Goal: Complete application form

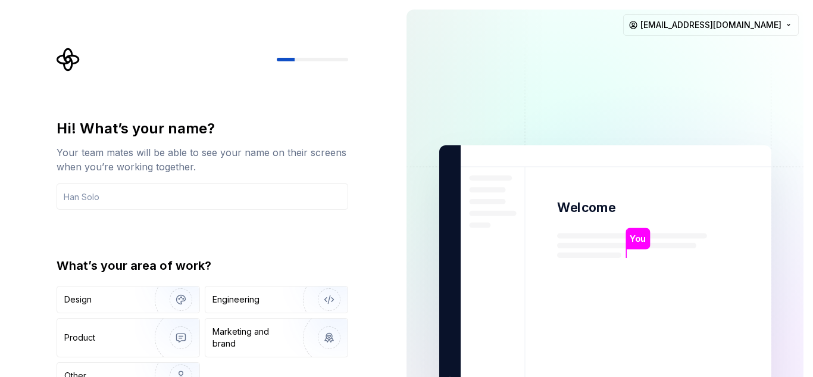
click at [249, 214] on div "Hi! What’s your name? Your team mates will be able to see your name on their sc…" at bounding box center [203, 254] width 292 height 270
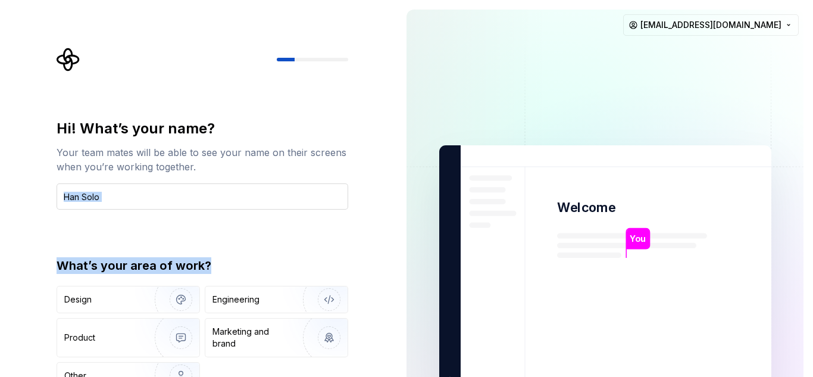
drag, startPoint x: 251, startPoint y: 231, endPoint x: 255, endPoint y: 195, distance: 37.2
click at [255, 195] on div "Hi! What’s your name? Your team mates will be able to see your name on their sc…" at bounding box center [203, 254] width 292 height 270
click at [259, 231] on div "Hi! What’s your name? Your team mates will be able to see your name on their sc…" at bounding box center [203, 254] width 292 height 270
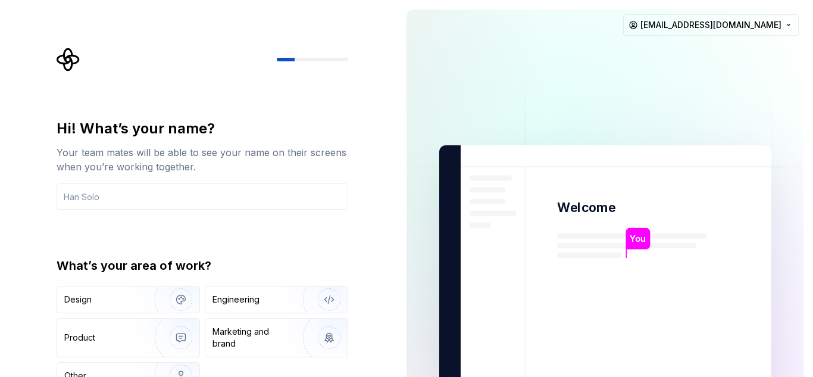
click at [224, 63] on div at bounding box center [203, 60] width 292 height 24
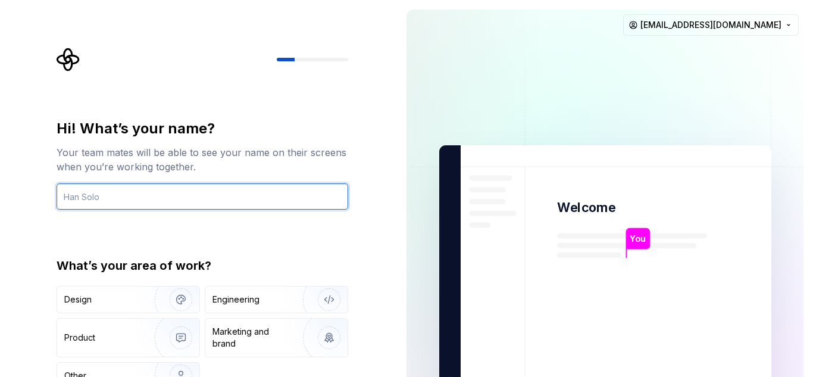
click at [206, 194] on input "text" at bounding box center [203, 196] width 292 height 26
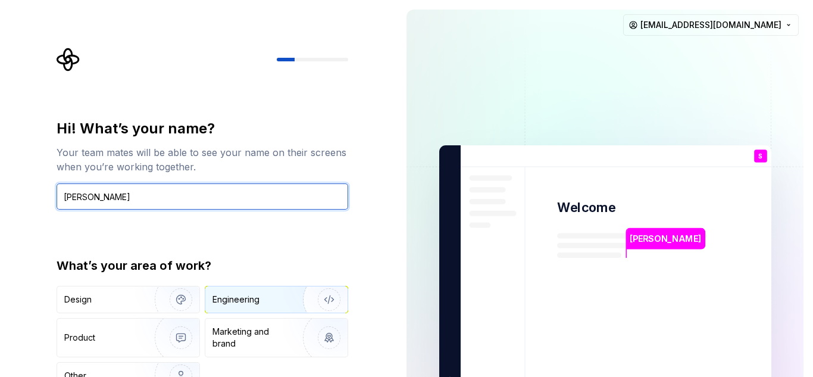
type input "[PERSON_NAME]"
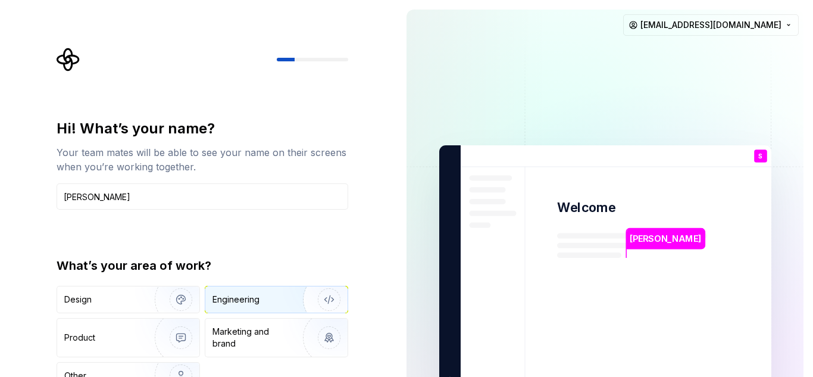
click at [250, 295] on div "Engineering" at bounding box center [235, 299] width 47 height 12
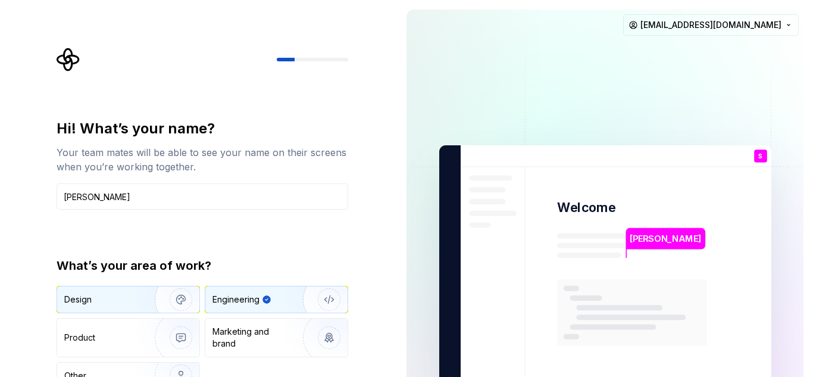
click at [157, 294] on img "button" at bounding box center [173, 299] width 76 height 80
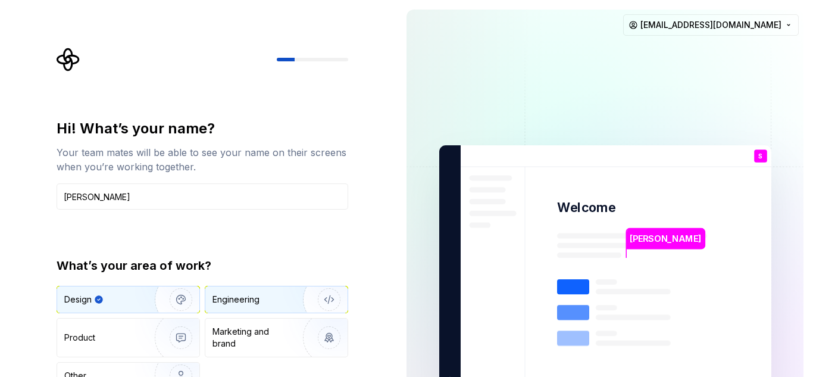
click at [213, 292] on div "Engineering" at bounding box center [276, 299] width 142 height 26
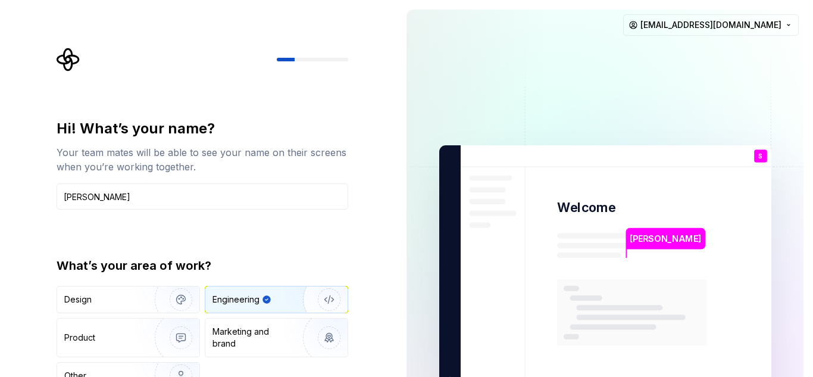
click at [319, 68] on div at bounding box center [203, 60] width 292 height 24
click at [319, 61] on div at bounding box center [312, 60] width 71 height 4
click at [276, 361] on div "Design Engineering Product Marketing and brand Other" at bounding box center [203, 338] width 292 height 104
click at [397, 329] on div "[PERSON_NAME] Welcome S You T B +3 [PERSON_NAME] [PERSON_NAME] [EMAIL_ADDRESS][…" at bounding box center [605, 268] width 416 height 537
click at [264, 344] on div "Marketing and brand" at bounding box center [252, 338] width 80 height 24
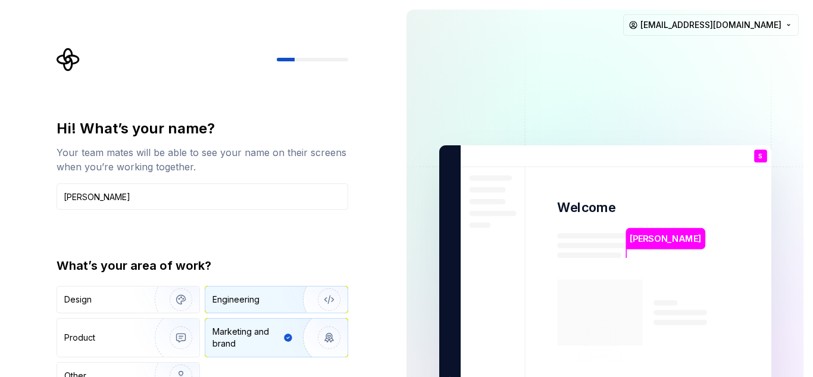
click at [268, 303] on div "Engineering" at bounding box center [259, 299] width 95 height 12
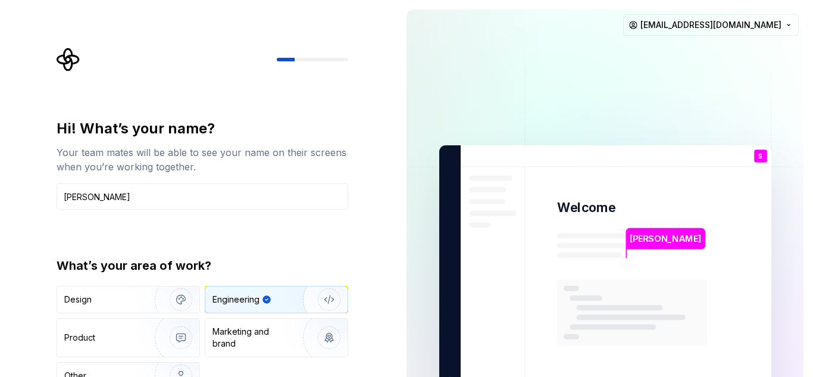
click at [575, 270] on img at bounding box center [605, 269] width 482 height 562
click at [728, 154] on img at bounding box center [605, 269] width 482 height 562
click at [578, 112] on img at bounding box center [605, 269] width 482 height 562
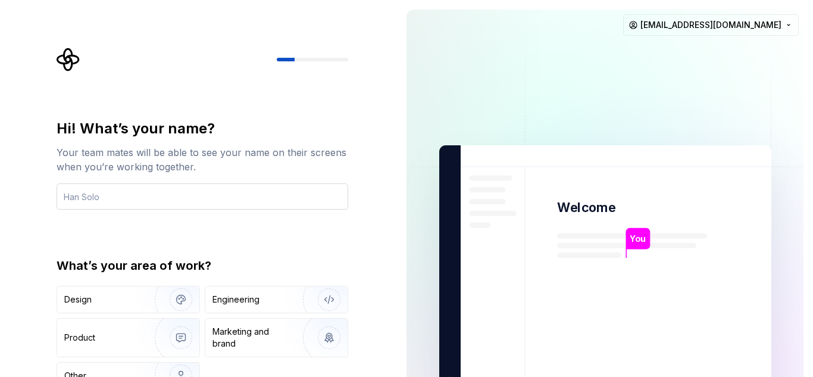
click at [139, 202] on input "text" at bounding box center [203, 196] width 292 height 26
